Goal: Transaction & Acquisition: Purchase product/service

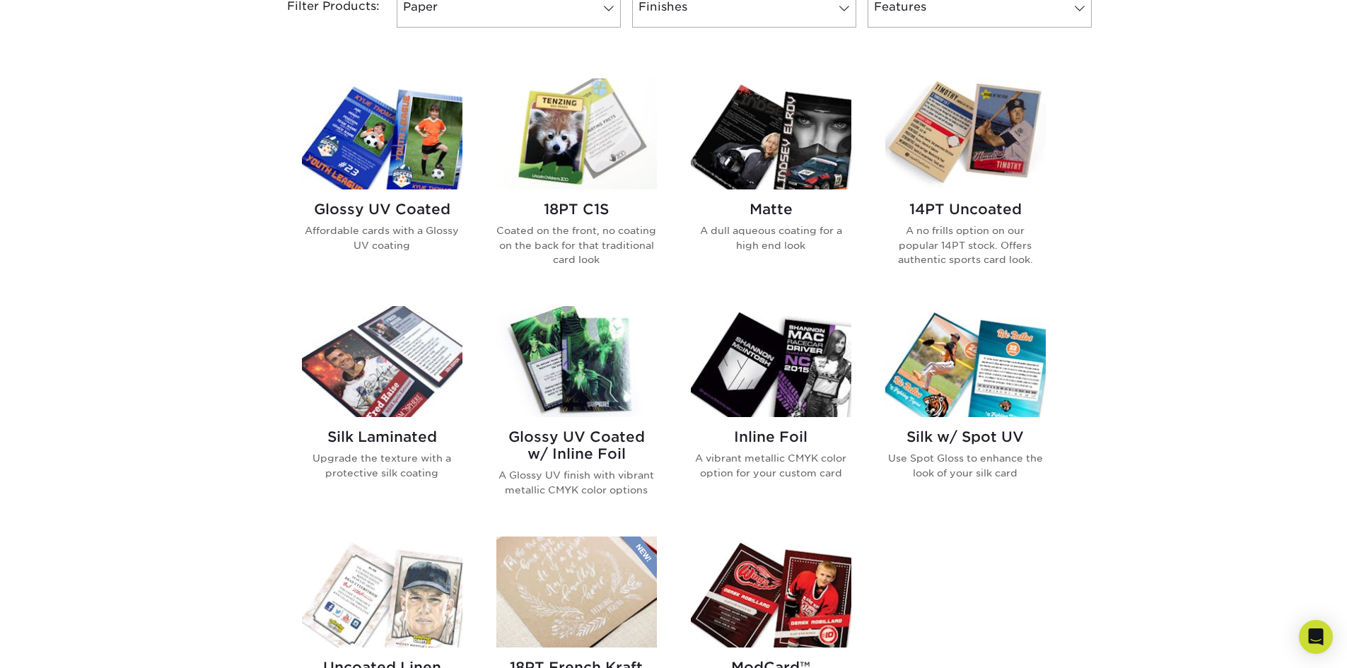
scroll to position [354, 0]
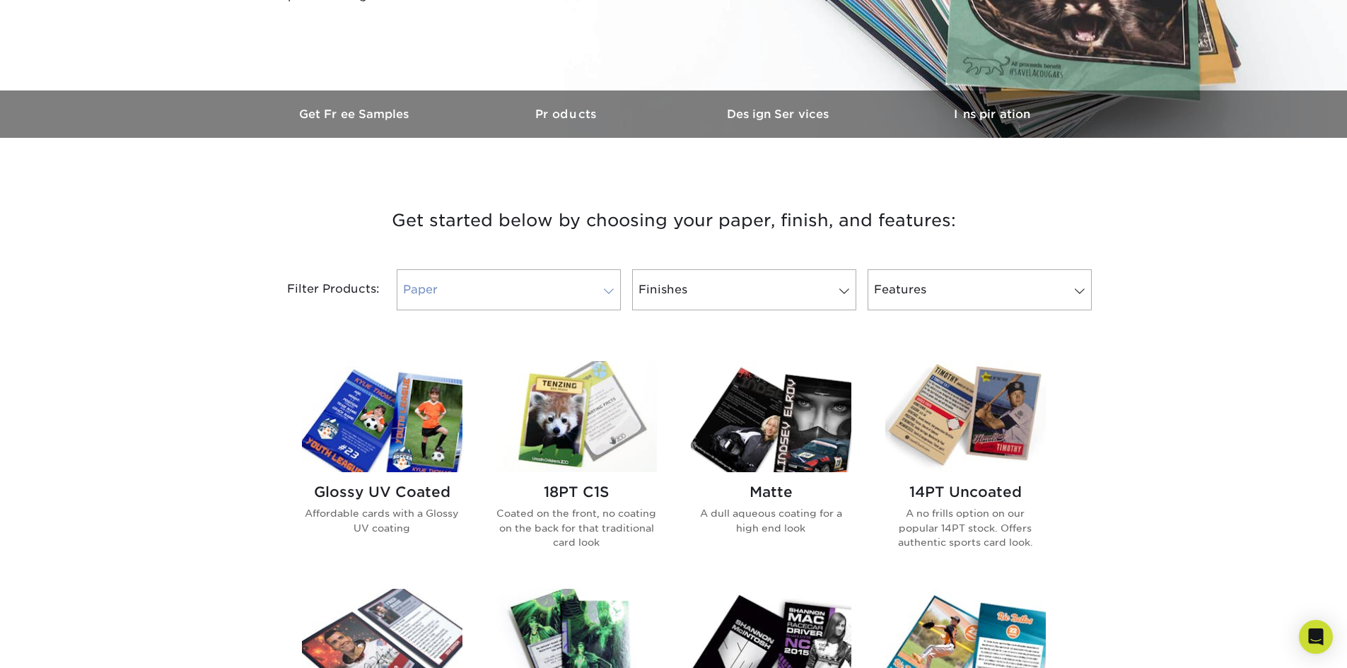
click at [607, 291] on span at bounding box center [609, 291] width 20 height 11
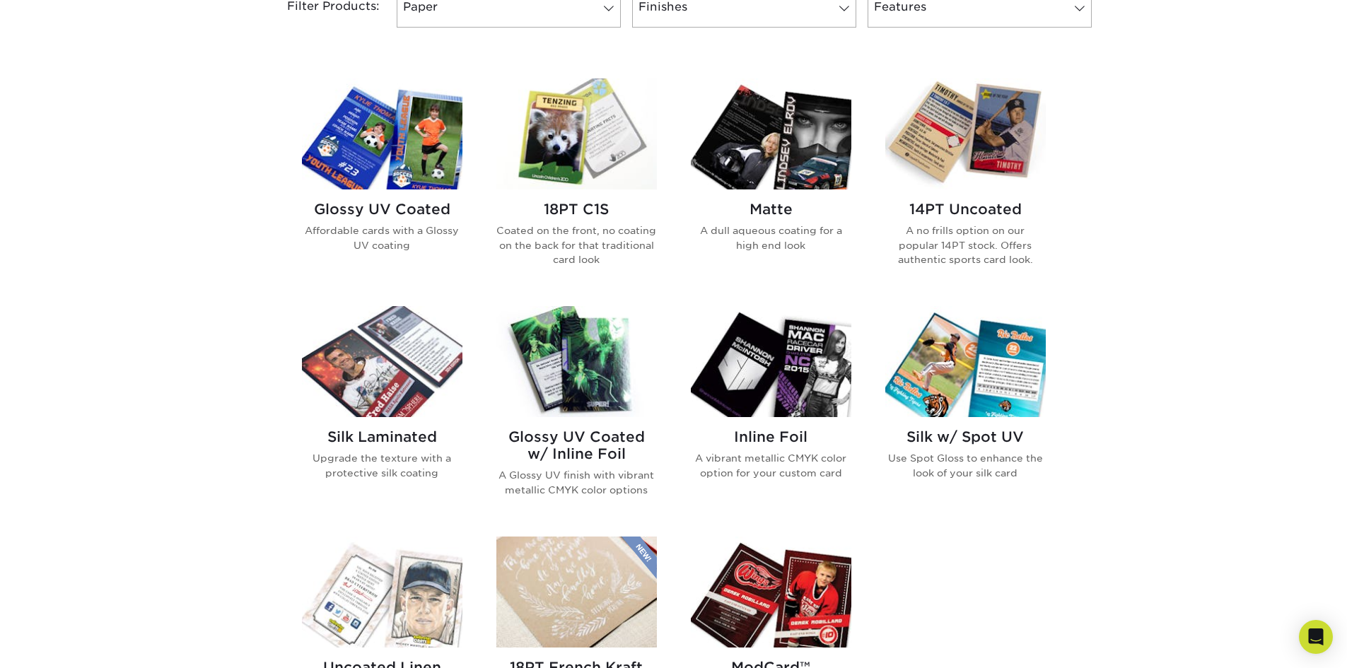
scroll to position [565, 0]
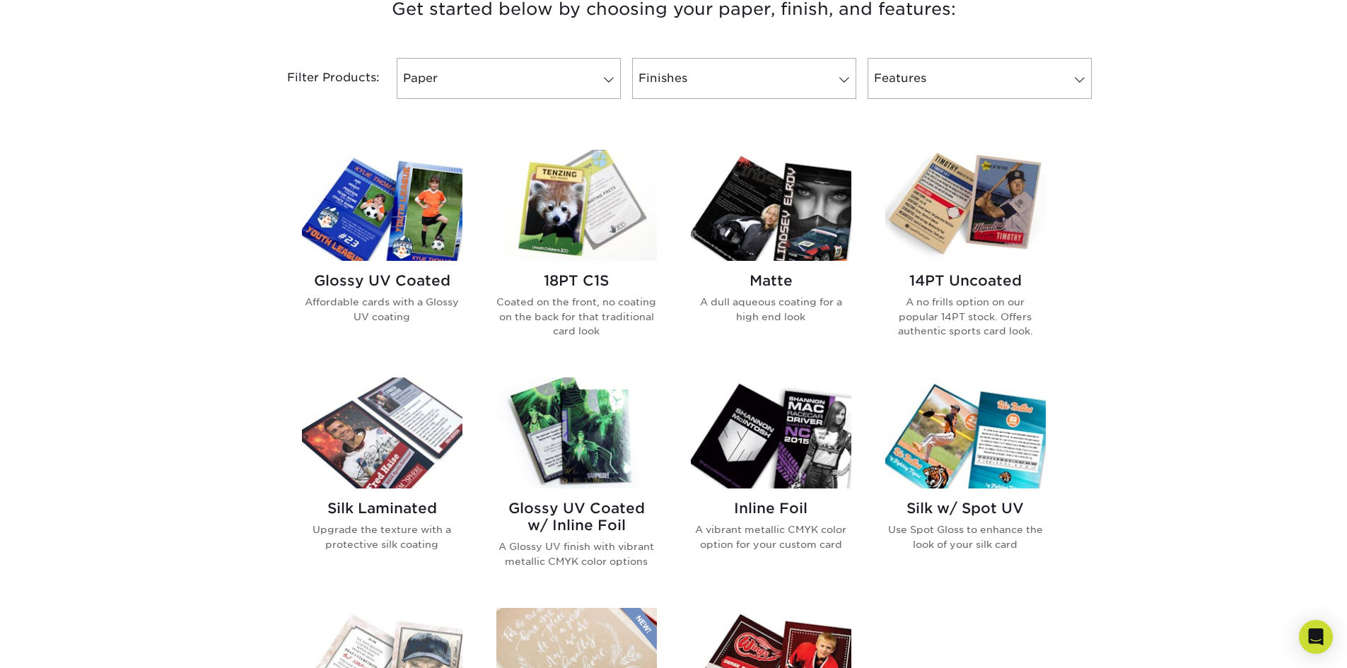
click at [975, 209] on img at bounding box center [965, 205] width 161 height 111
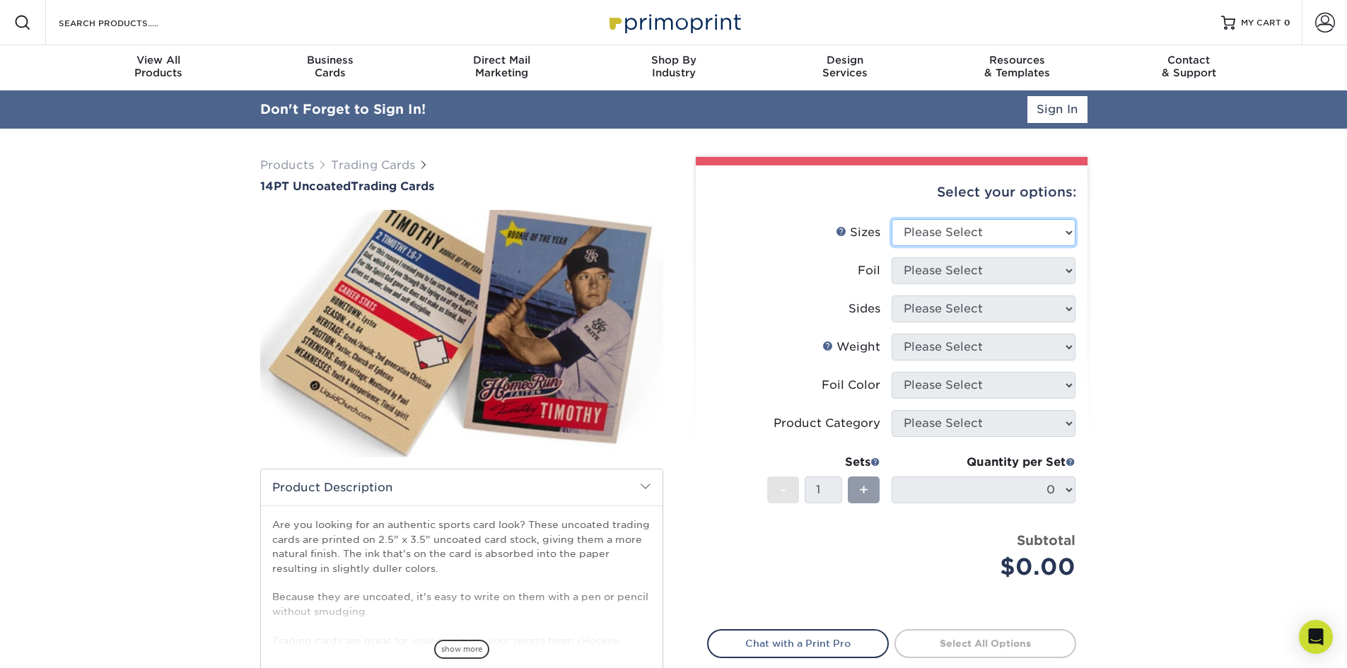
select select "2.50x3.50"
select select "1"
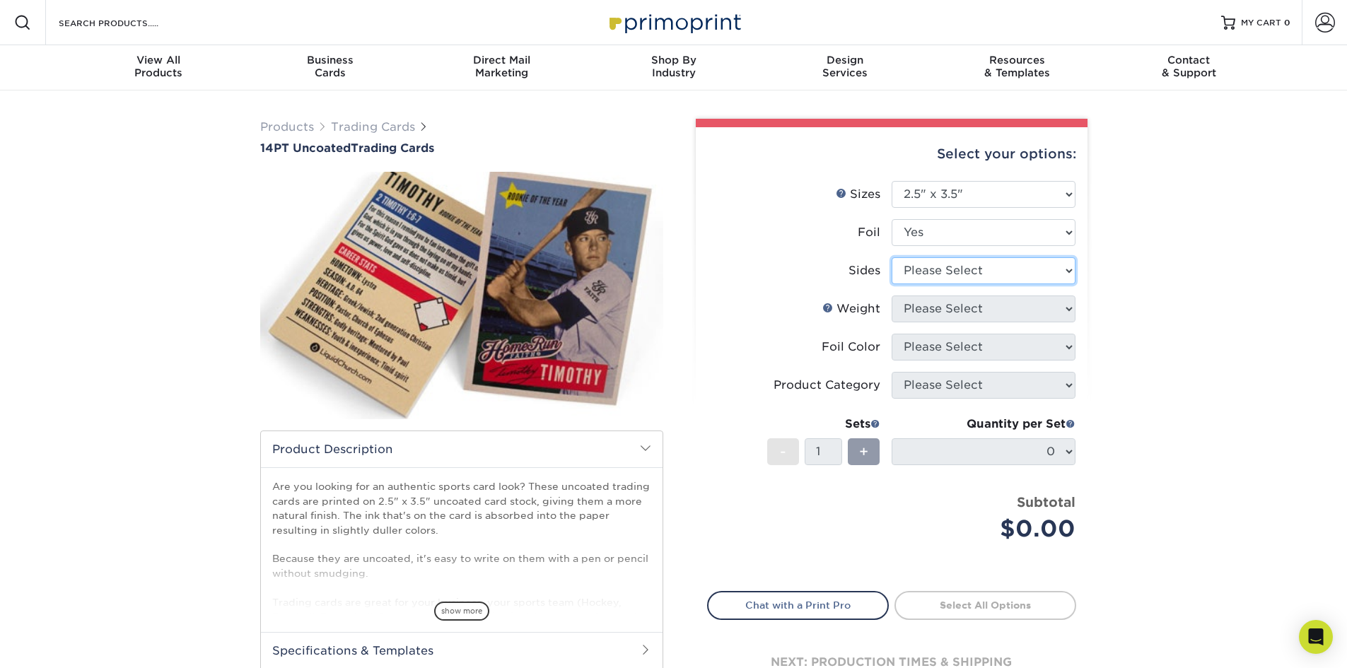
select select "e9e9dfb3-fba1-4d60-972c-fd9ca5904d33"
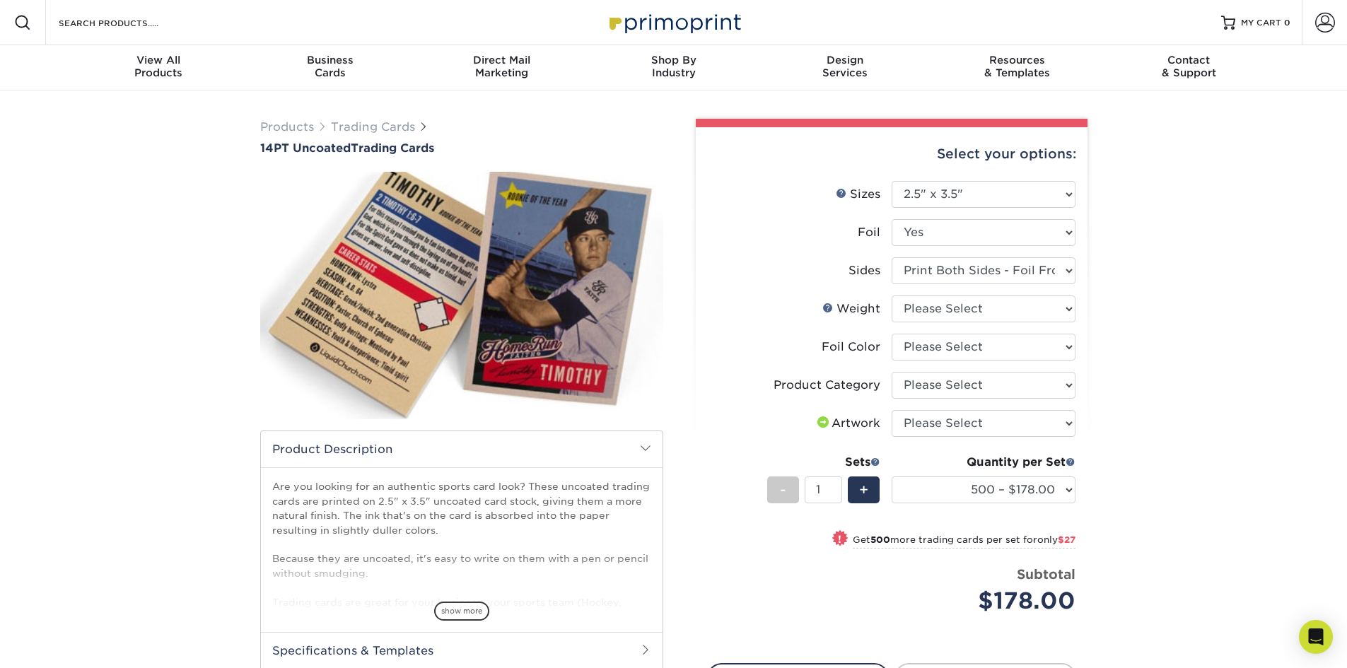
click at [1103, 487] on div "Products Trading Cards 14PT Uncoated Trading Cards show more Templates" at bounding box center [673, 460] width 1347 height 738
click at [1118, 466] on div "Products Trading Cards 14PT Uncoated Trading Cards show more Templates" at bounding box center [673, 460] width 1347 height 738
select select "0"
select select "-1"
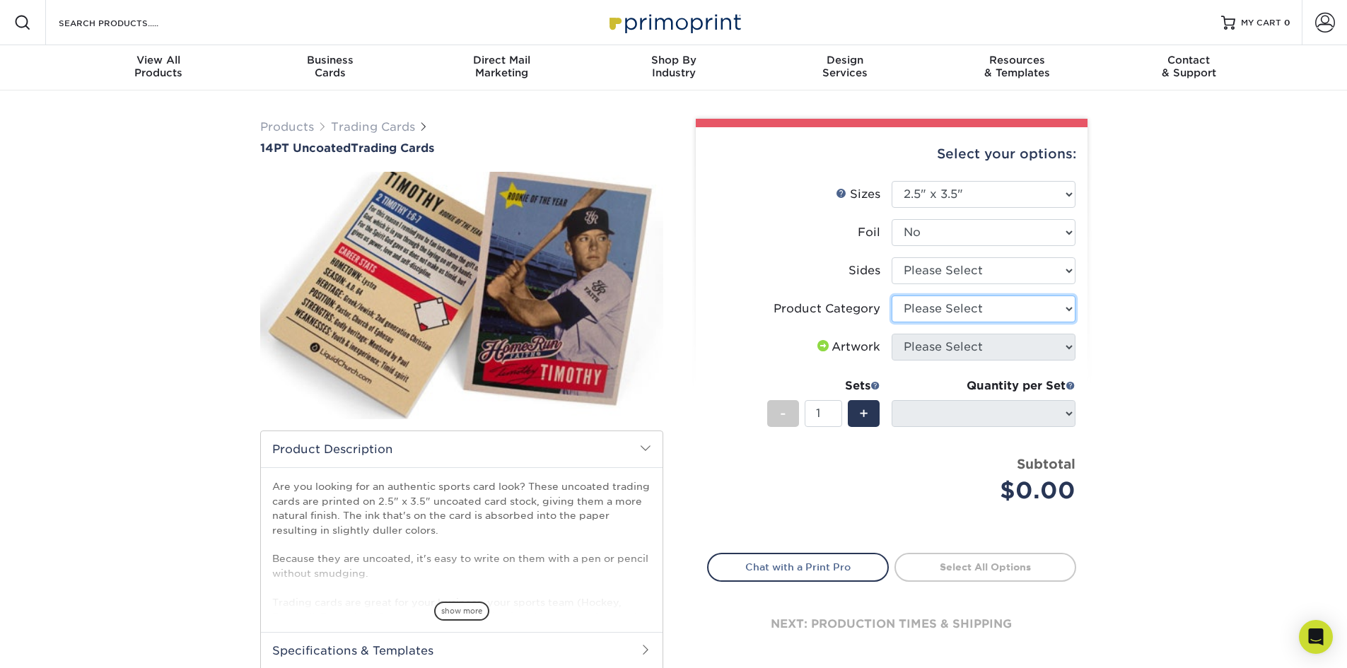
select select "c2f9bce9-36c2-409d-b101-c29d9d031e18"
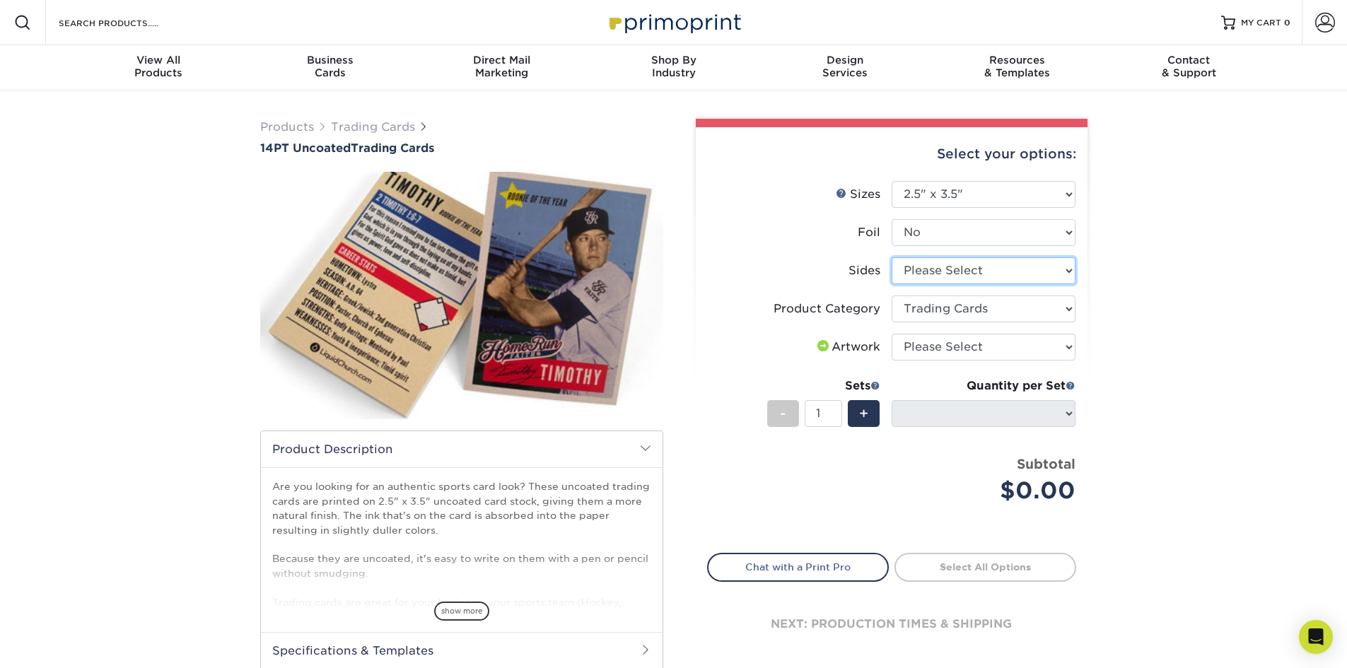
select select "13abbda7-1d64-4f25-8bb2-c179b224825d"
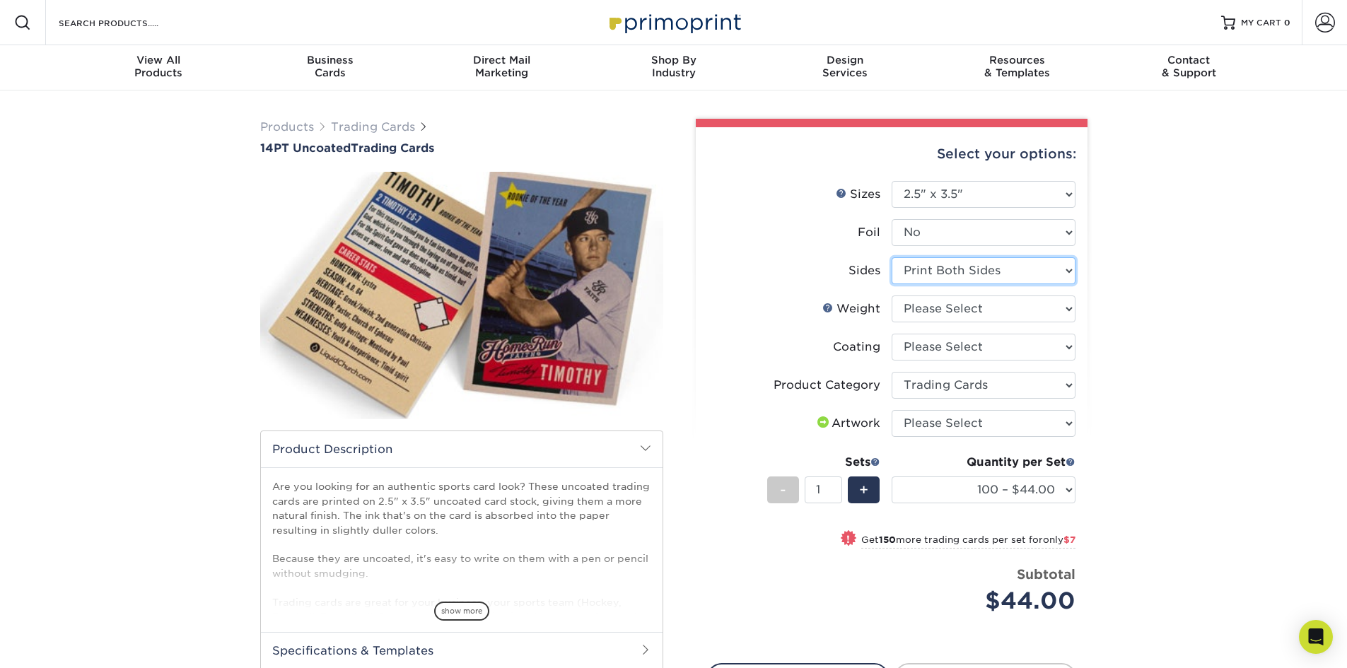
scroll to position [71, 0]
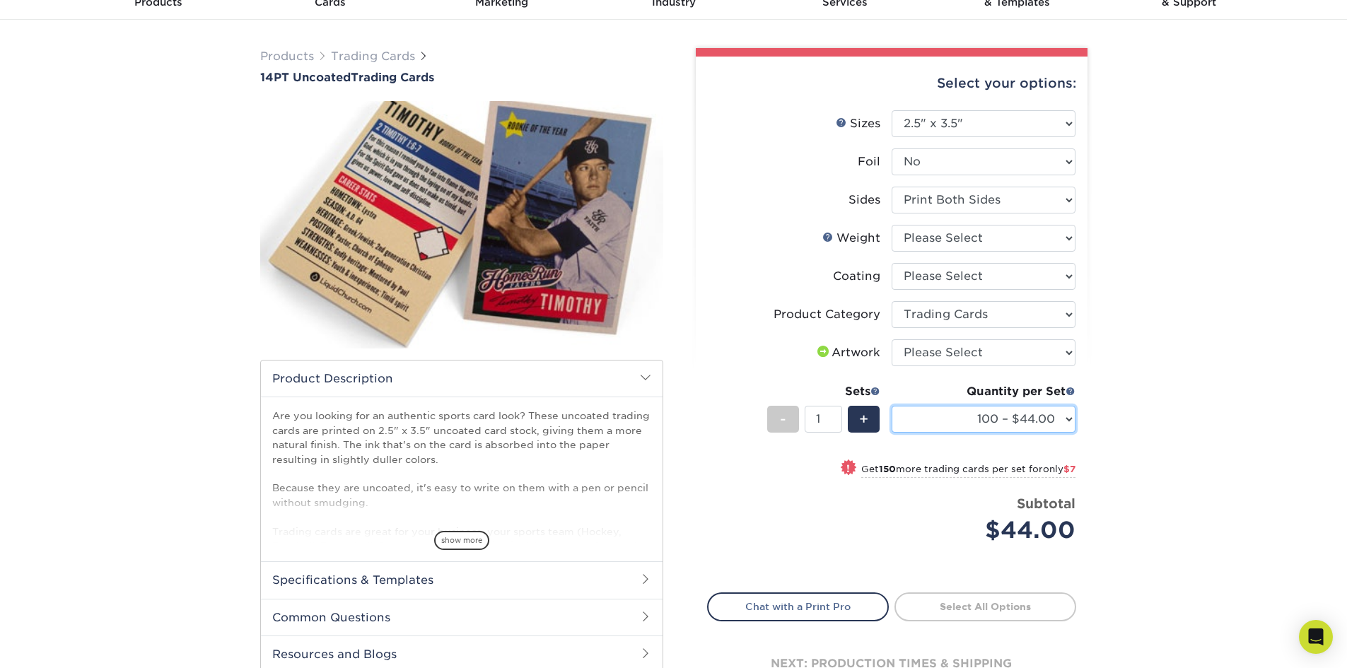
select select "250 – $51.00"
select select "1"
select select "-1"
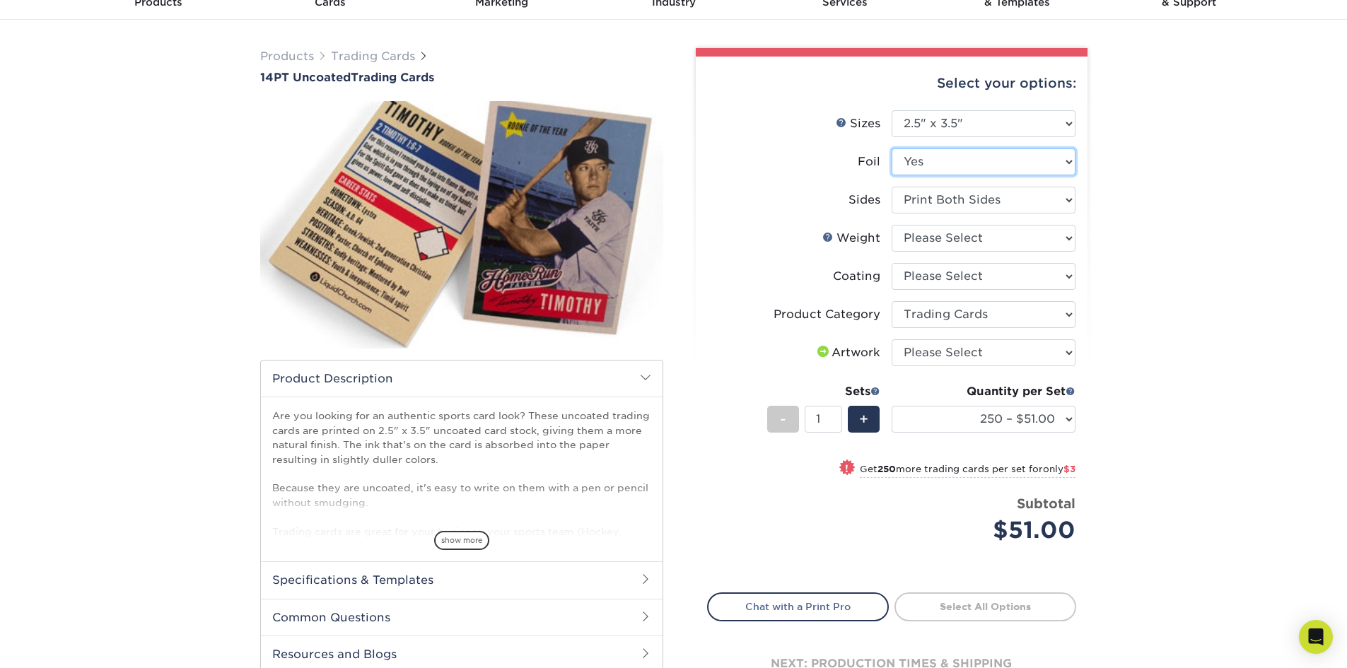
select select "-1"
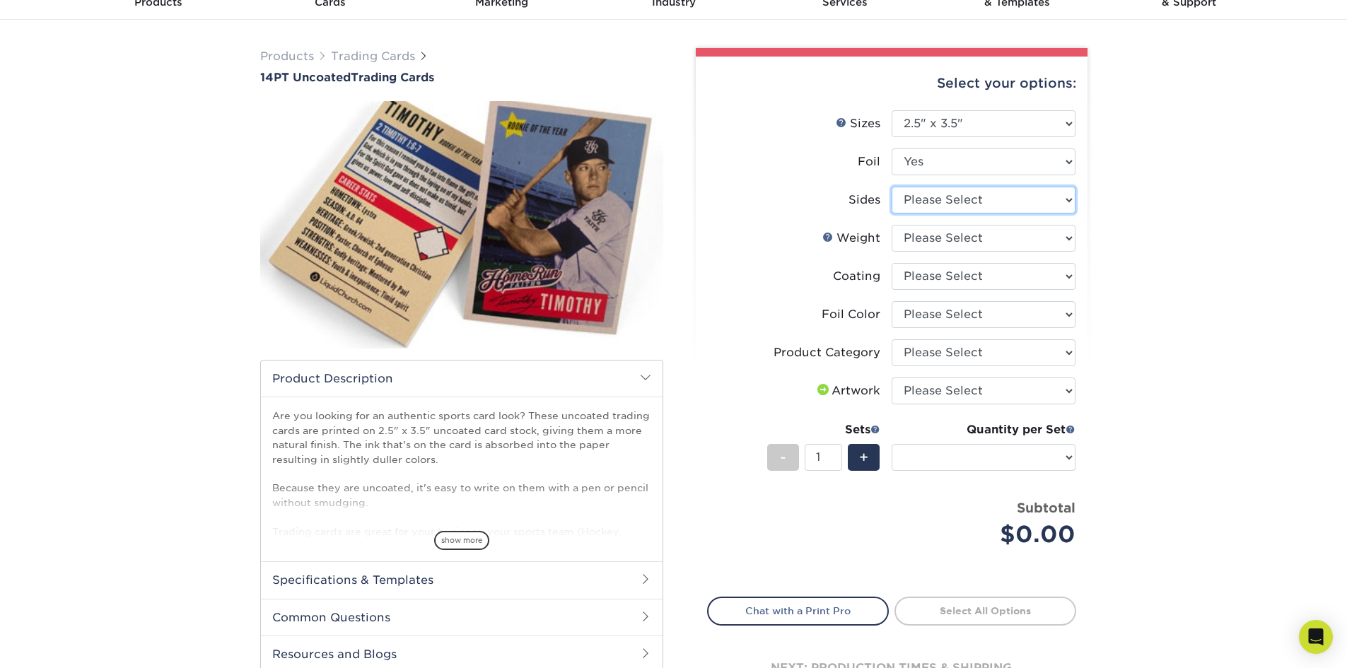
select select "e9e9dfb3-fba1-4d60-972c-fd9ca5904d33"
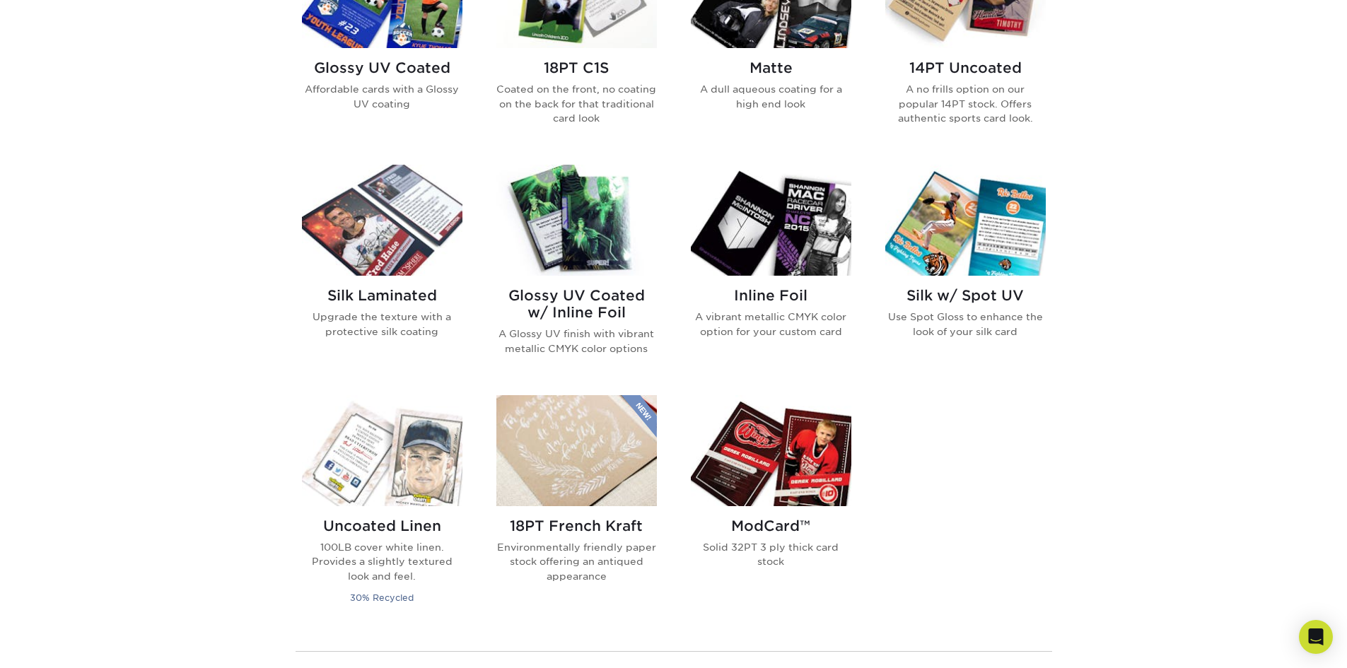
scroll to position [707, 0]
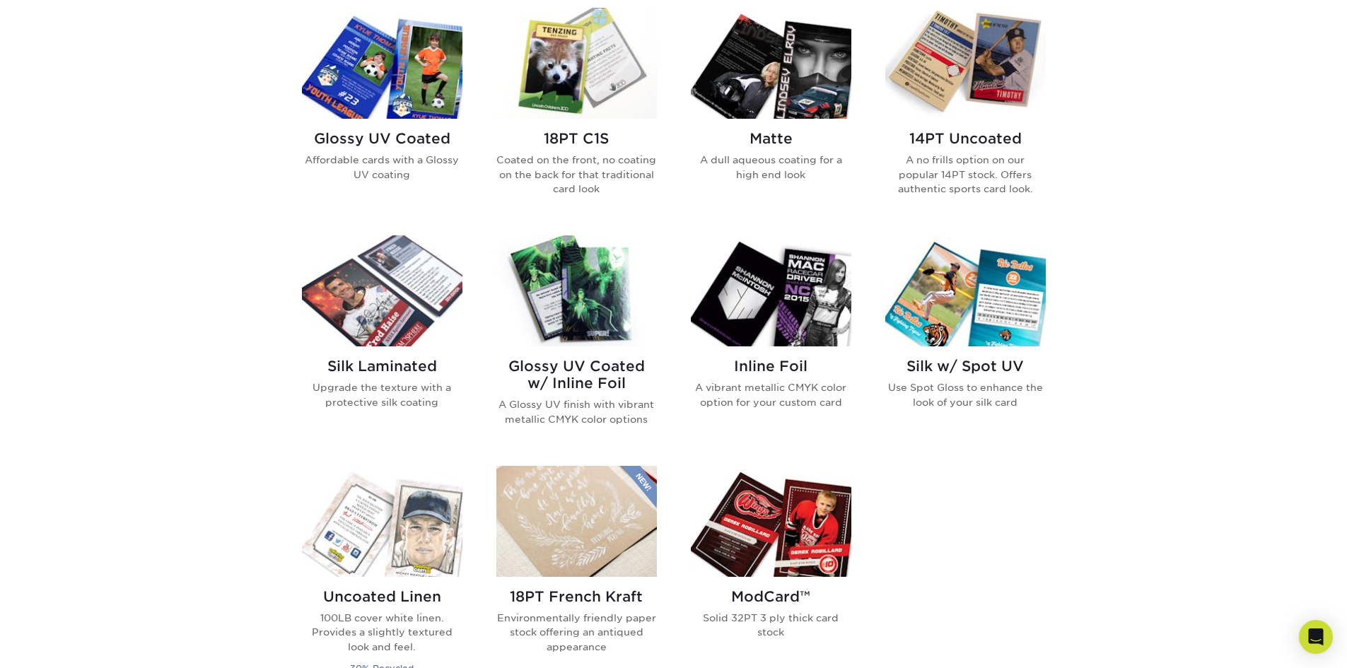
click at [802, 310] on img at bounding box center [771, 290] width 161 height 111
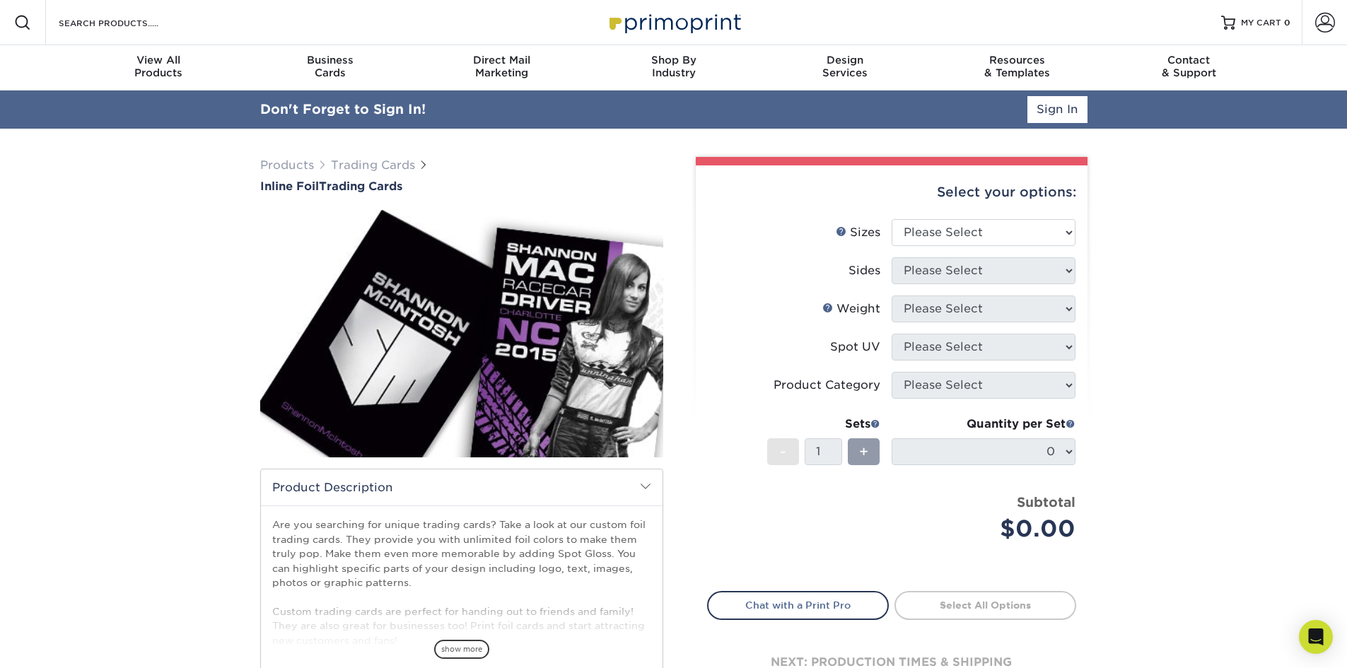
click at [1073, 197] on div "Select your options:" at bounding box center [891, 192] width 369 height 54
select select "2.50x3.50"
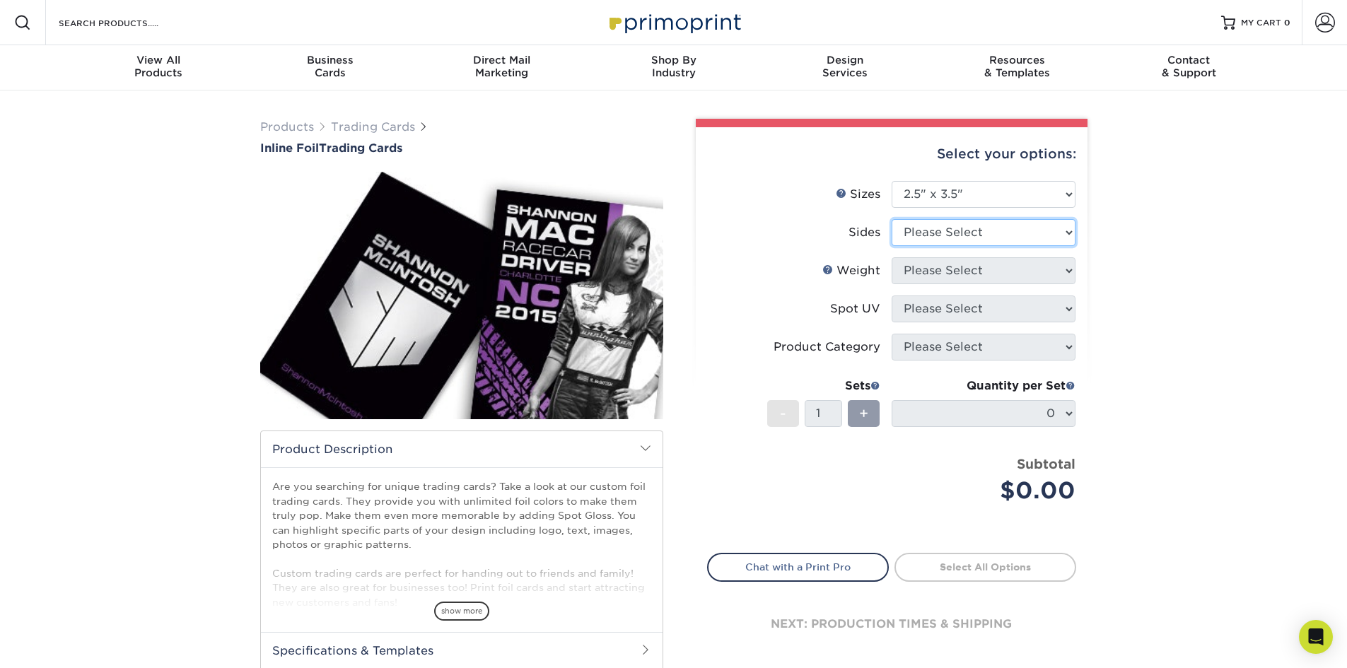
select select "e9e9dfb3-fba1-4d60-972c-fd9ca5904d33"
select select "16PT"
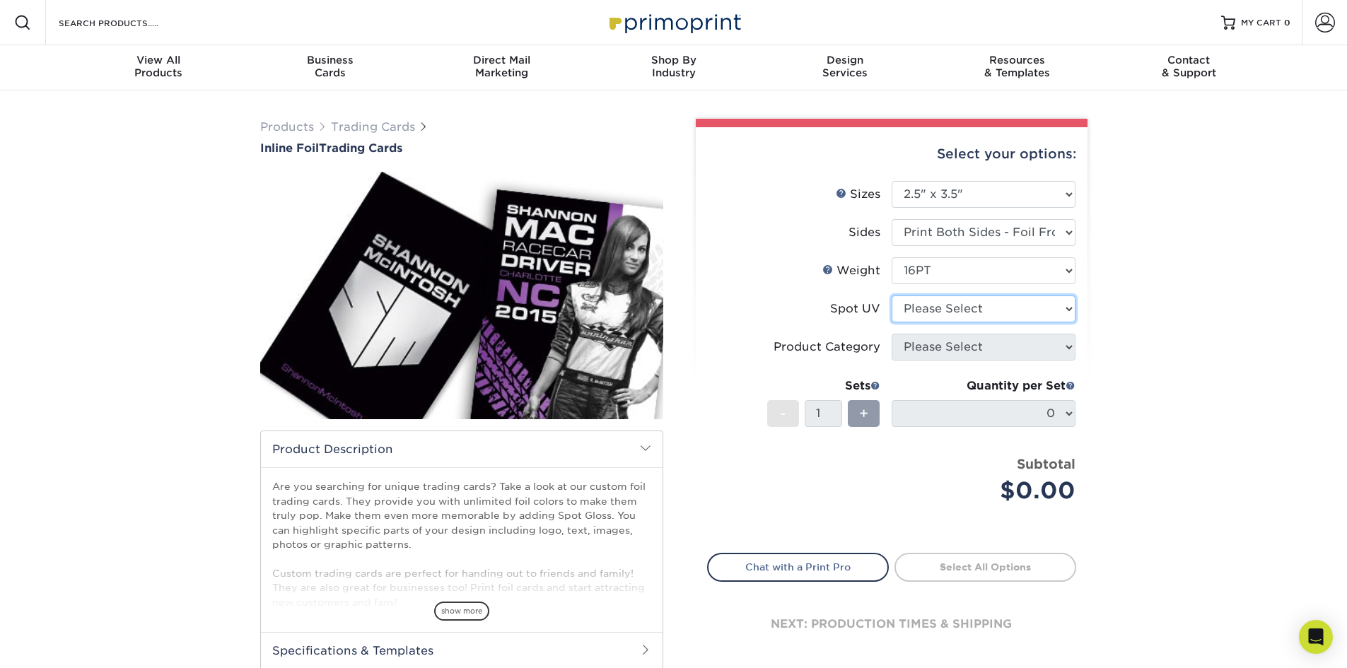
select select "1"
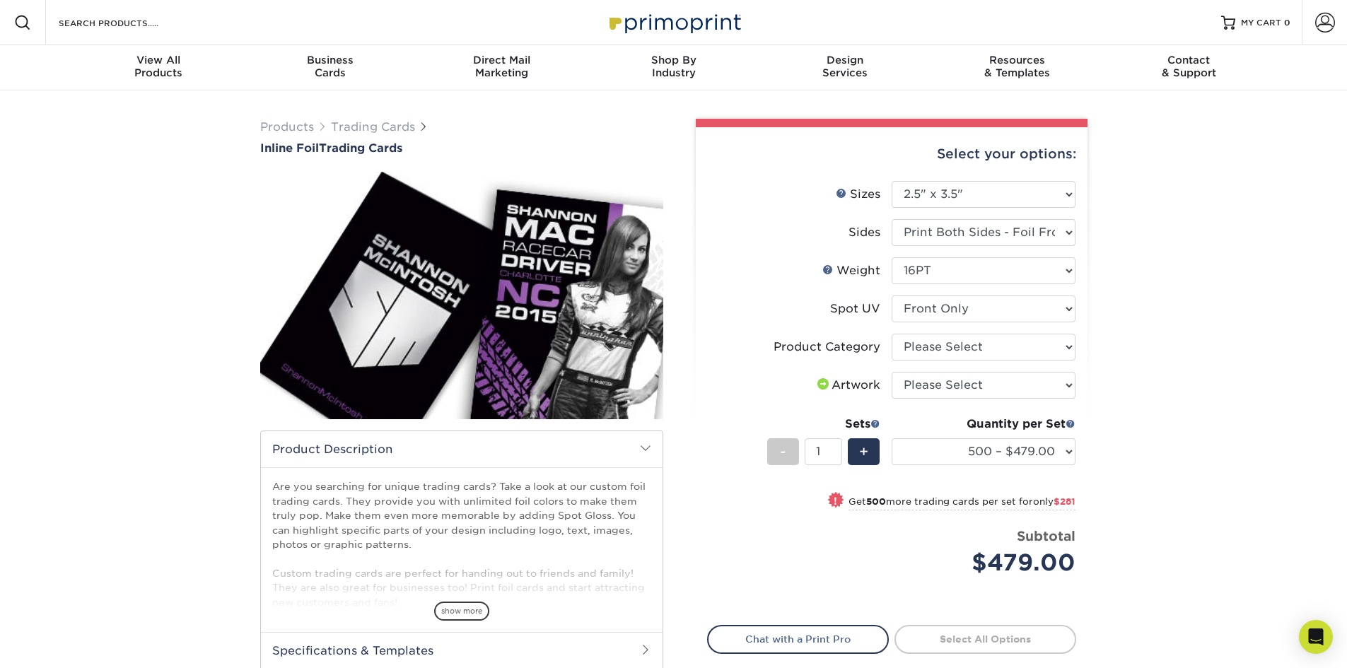
click at [1122, 421] on div "Products Trading Cards Inline Foil Trading Cards show more Templates /" at bounding box center [673, 445] width 1347 height 709
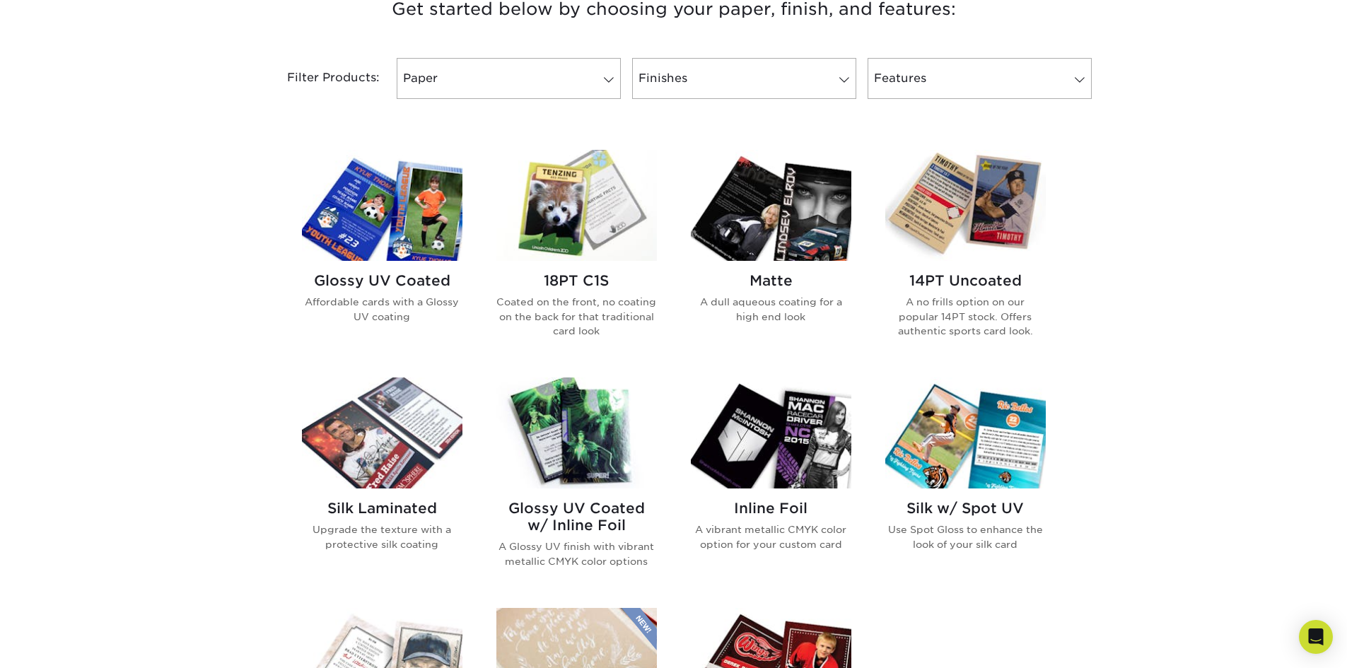
scroll to position [636, 0]
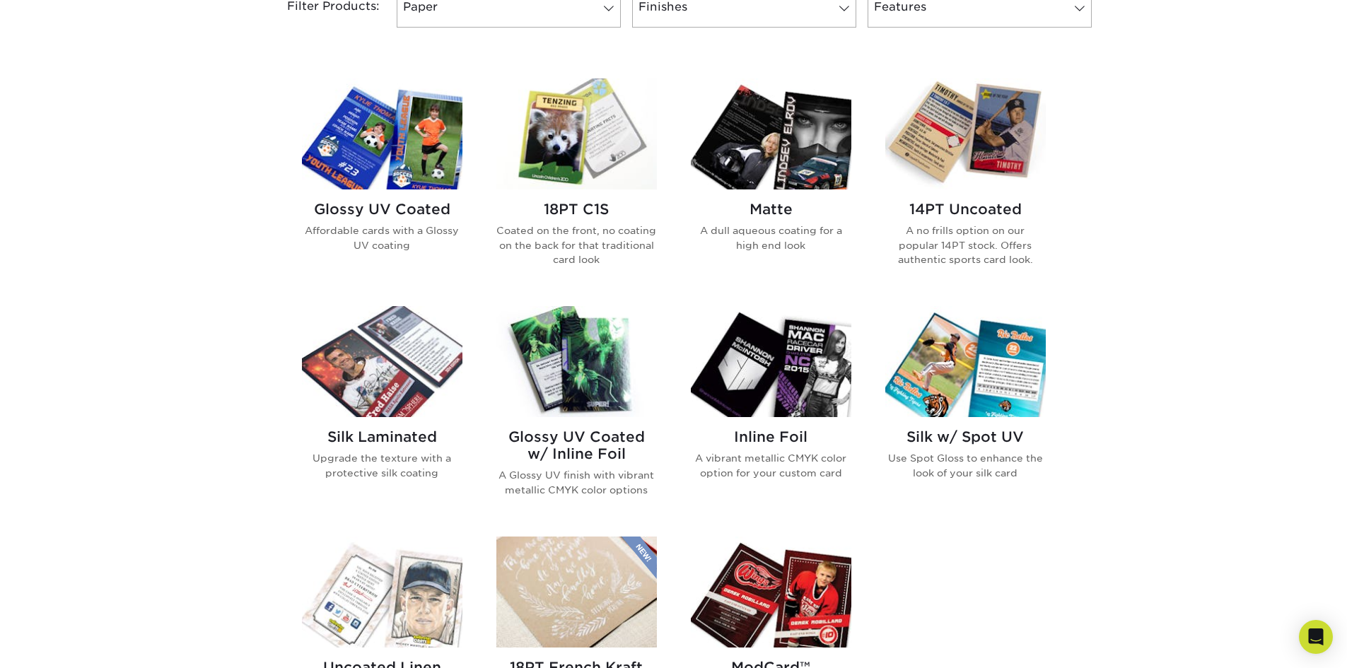
click at [422, 388] on img at bounding box center [382, 361] width 161 height 111
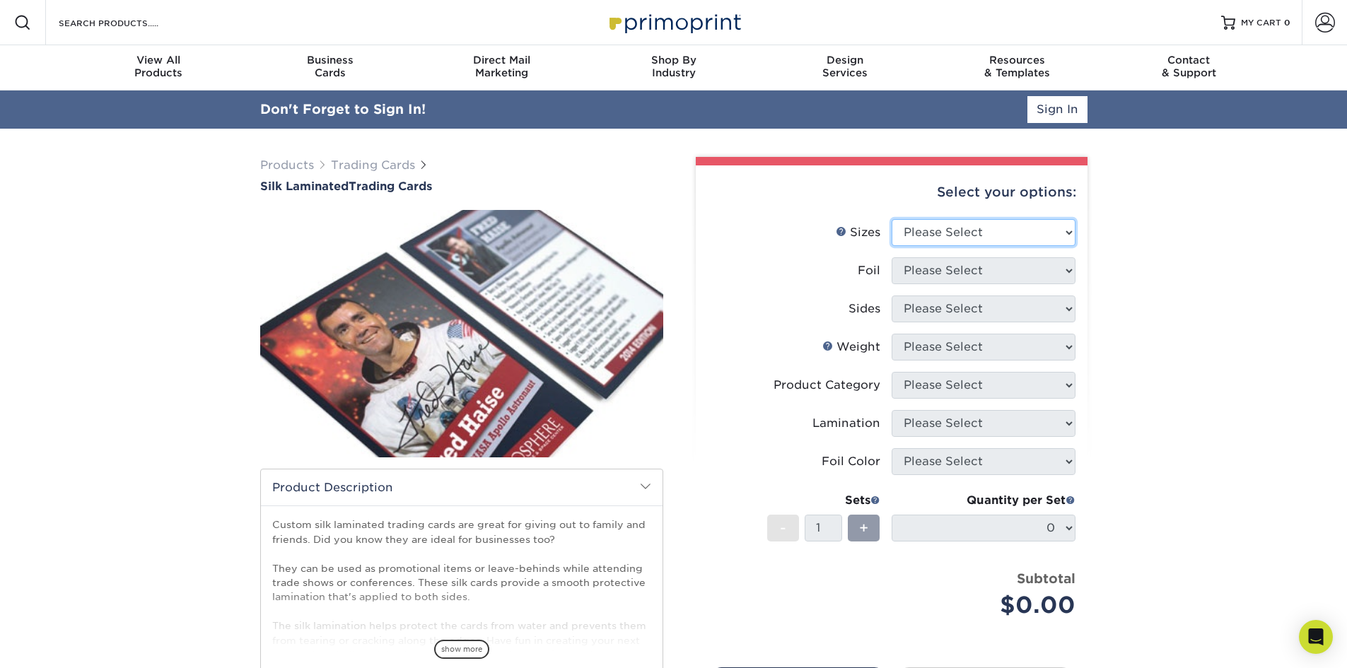
select select "2.50x3.50"
select select "0"
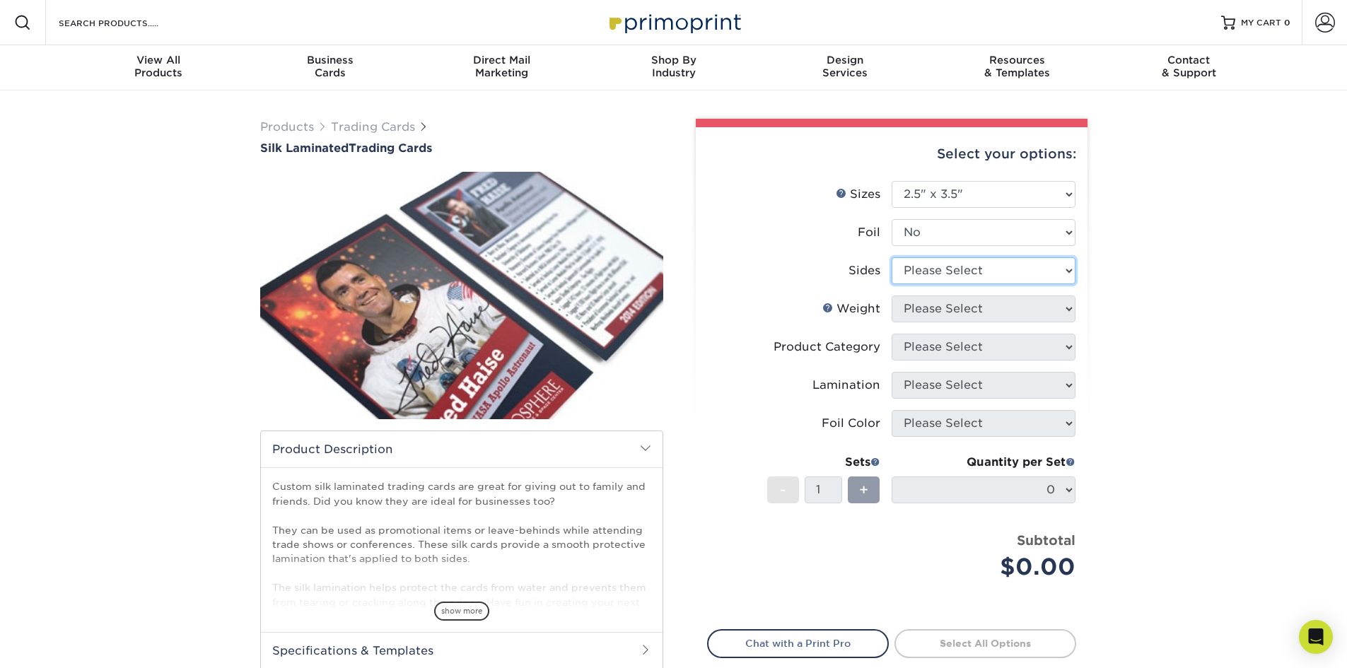
select select "13abbda7-1d64-4f25-8bb2-c179b224825d"
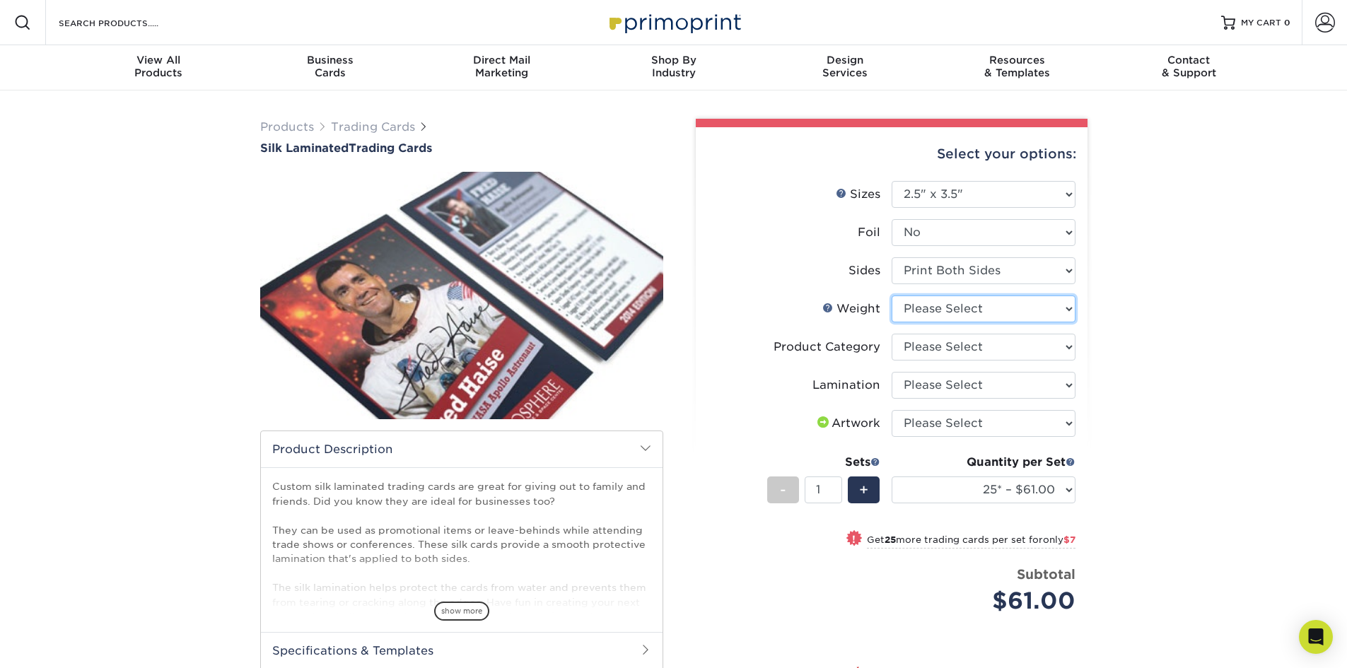
select select "16PT"
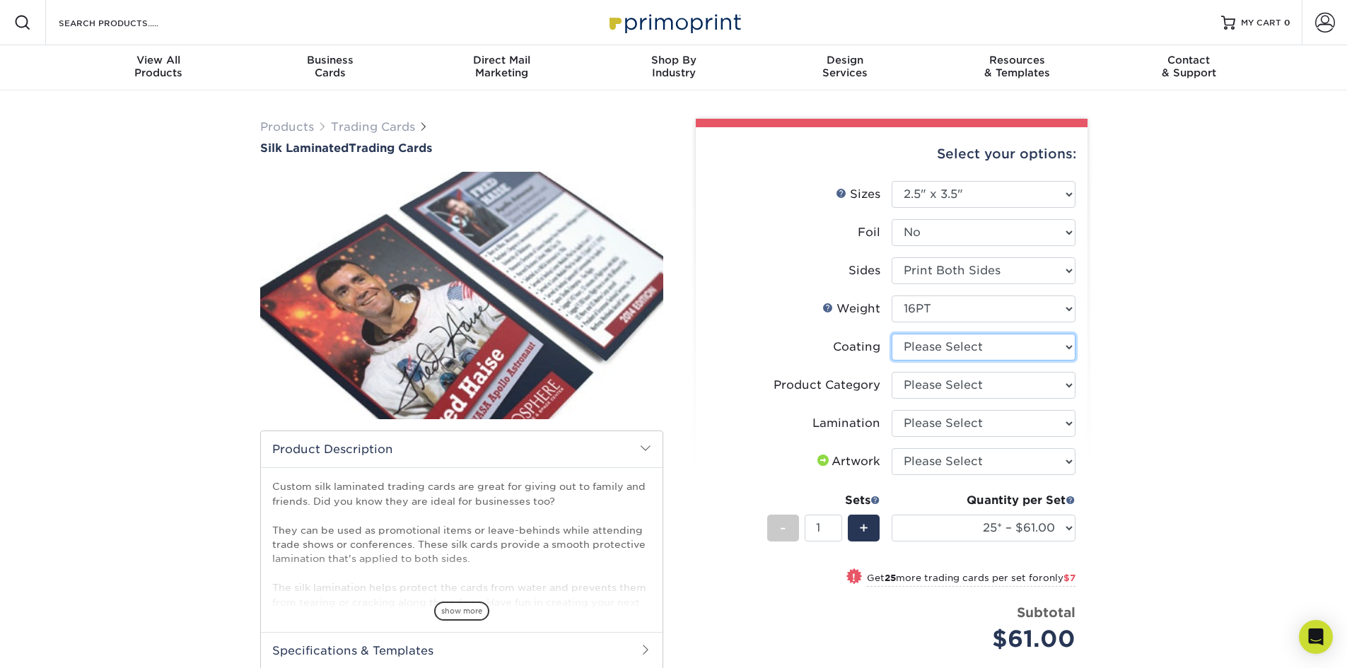
select select "3e7618de-abca-4bda-9f97-8b9129e913d8"
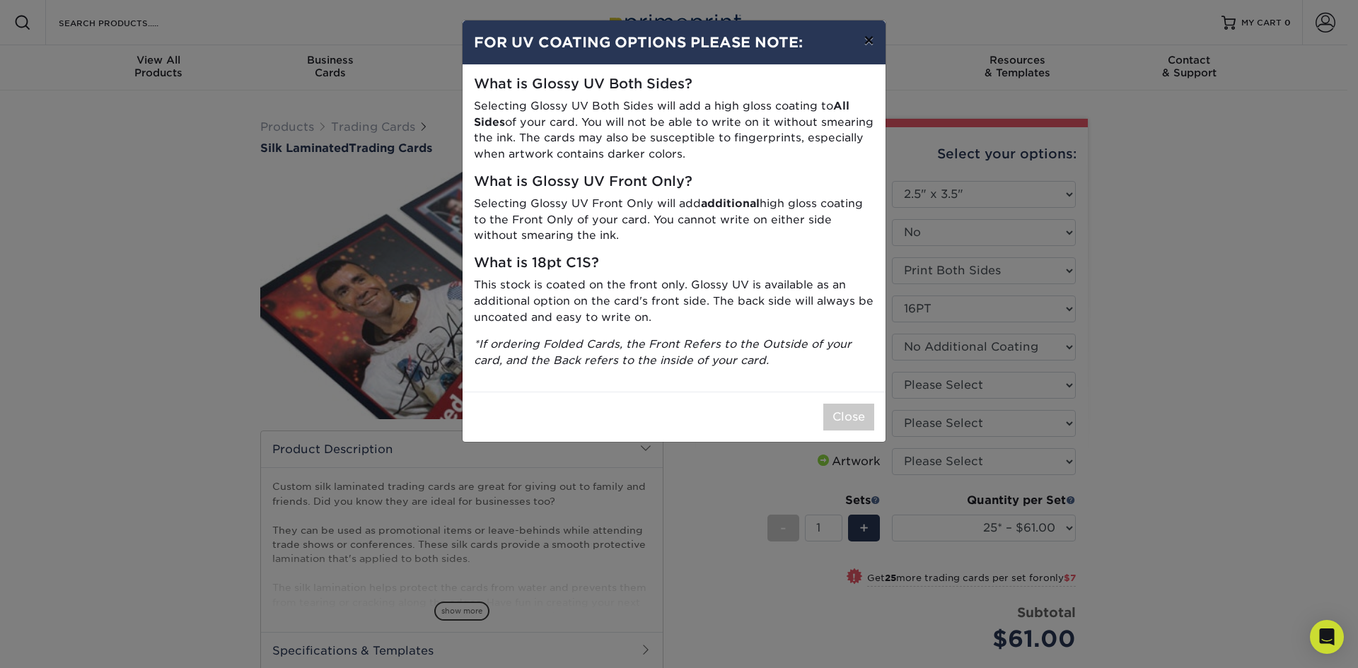
click at [862, 40] on button "×" at bounding box center [868, 41] width 33 height 40
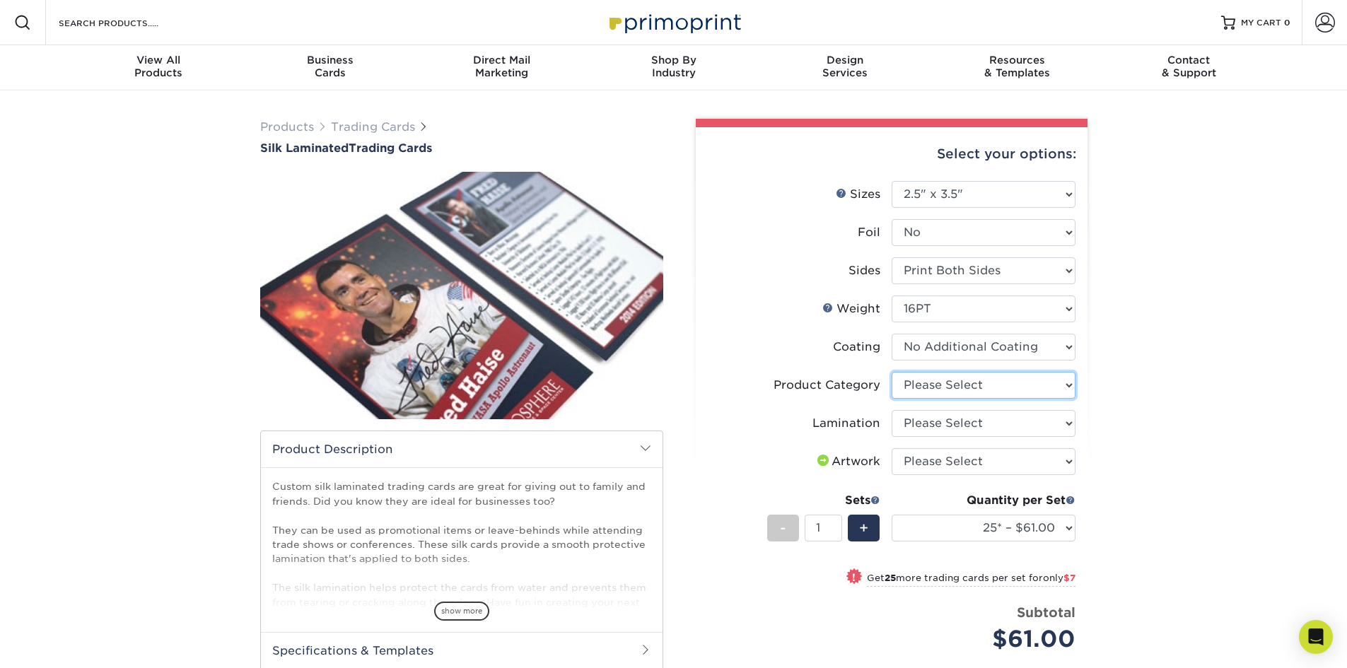
select select "c2f9bce9-36c2-409d-b101-c29d9d031e18"
select select "ccacb42f-45f7-42d3-bbd3-7c8421cf37f0"
select select "upload"
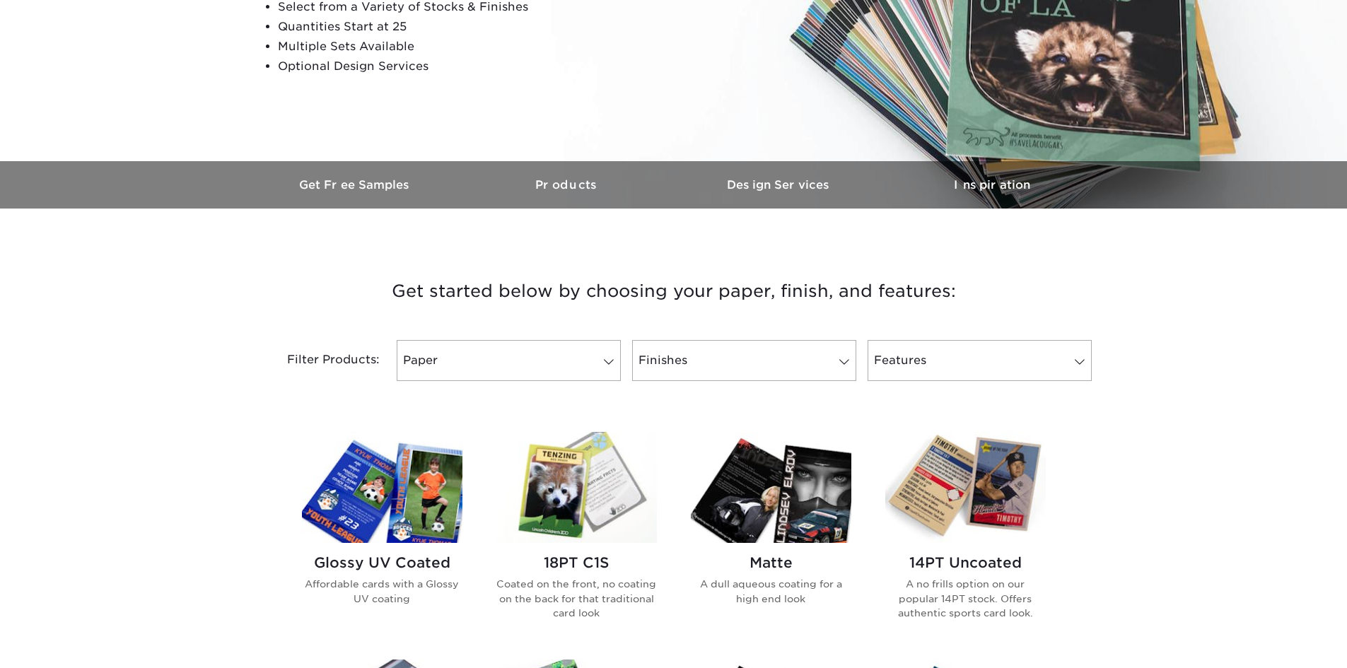
scroll to position [424, 0]
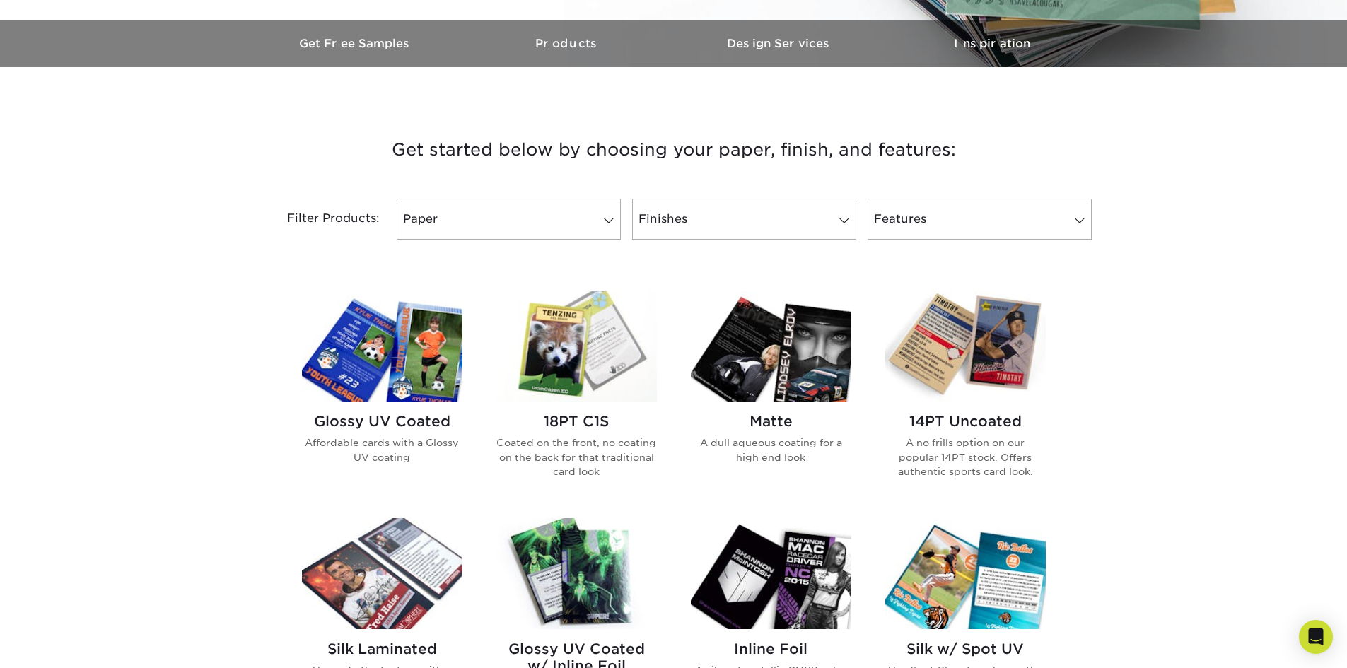
click at [974, 372] on img at bounding box center [965, 346] width 161 height 111
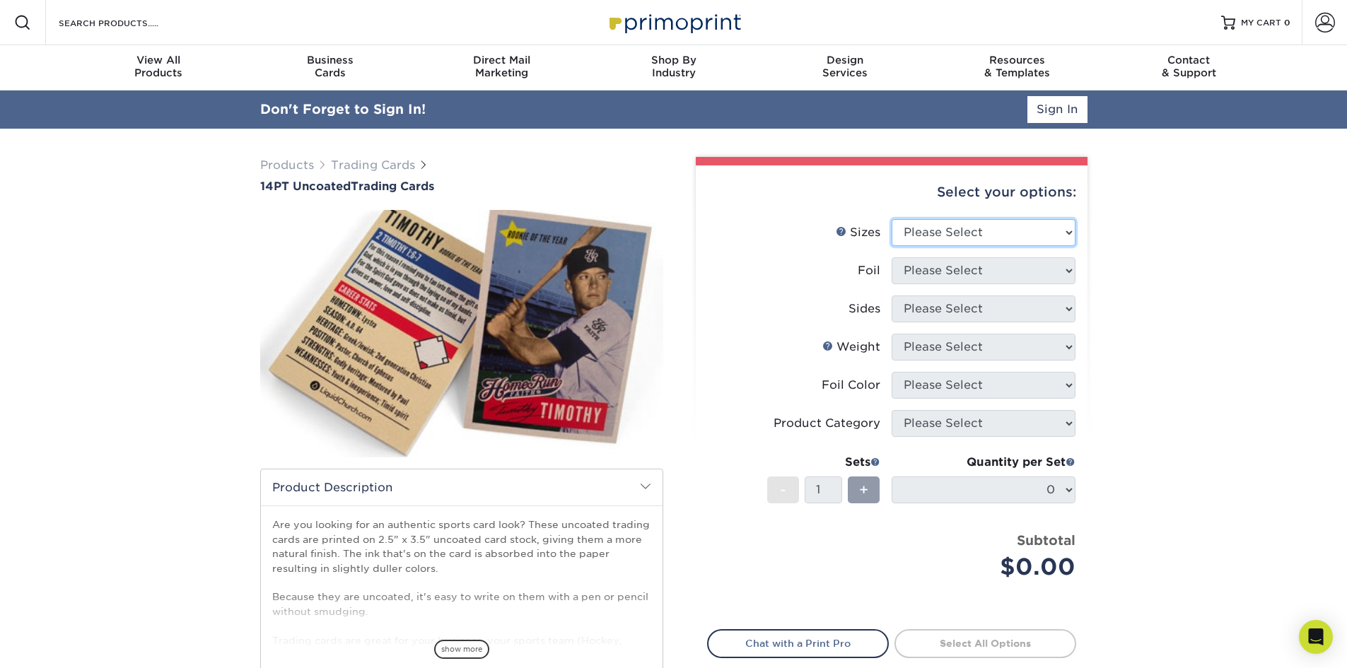
select select "2.50x3.50"
